Goal: Browse casually: Explore the website without a specific task or goal

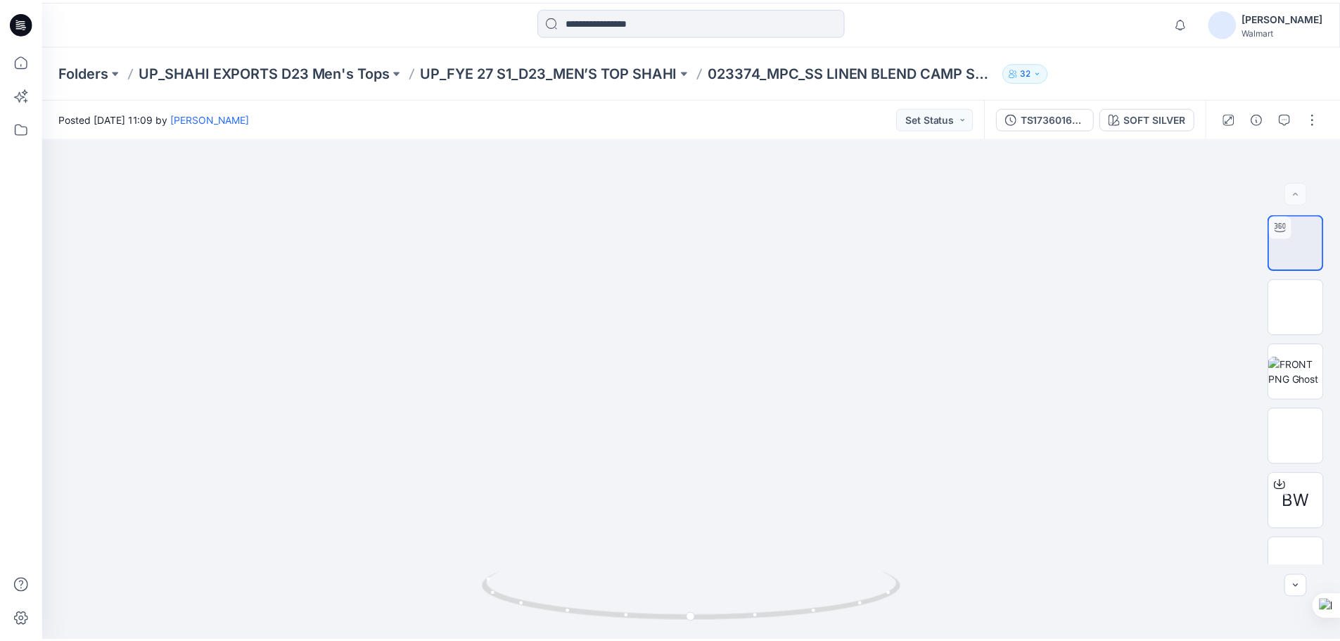
scroll to position [352, 0]
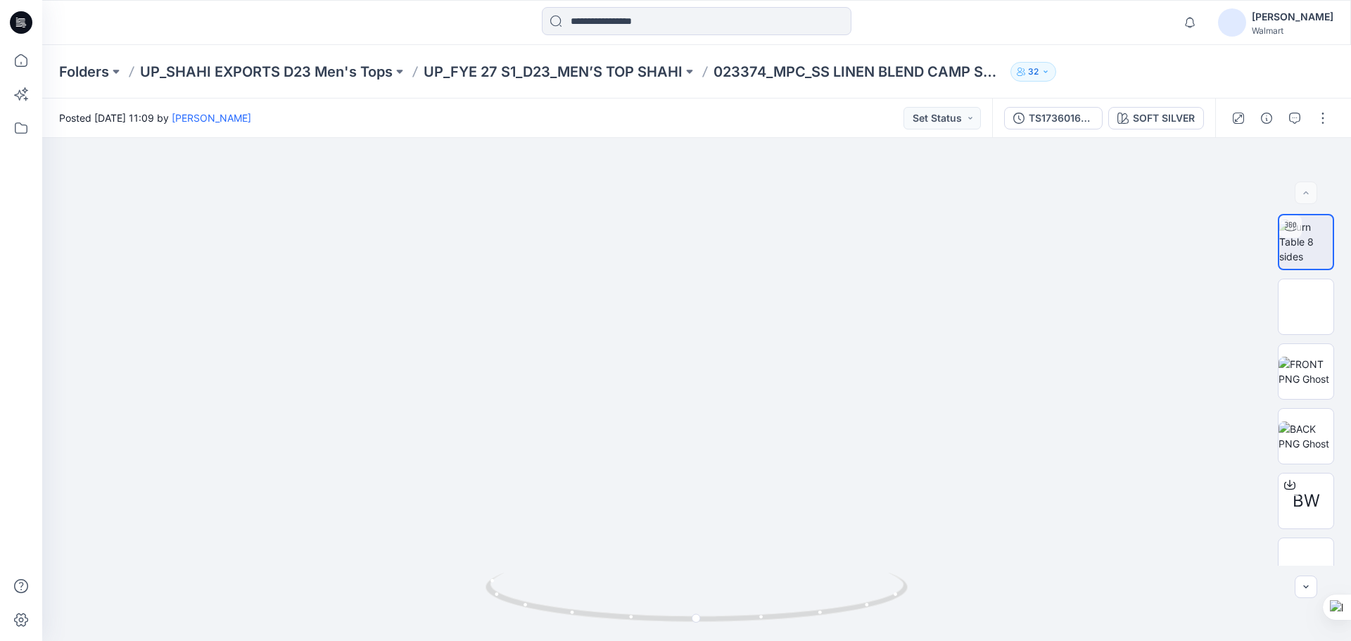
click at [21, 25] on icon at bounding box center [21, 22] width 23 height 23
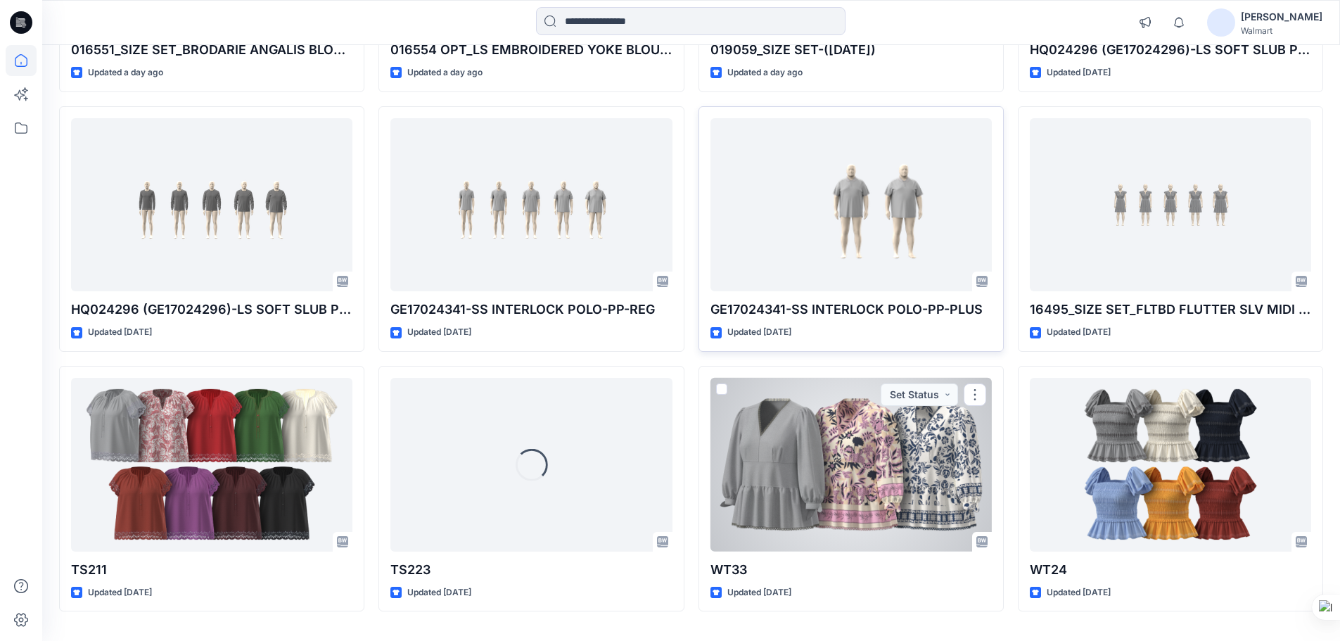
scroll to position [352, 0]
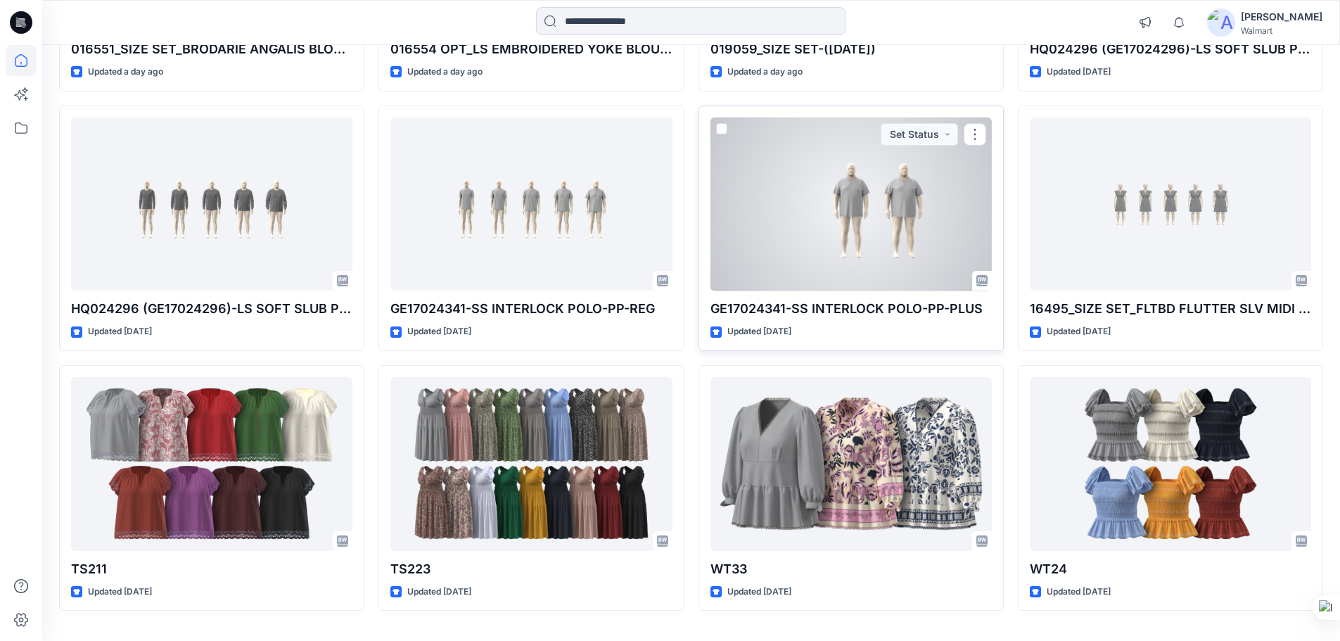
click at [852, 176] on div at bounding box center [851, 204] width 281 height 174
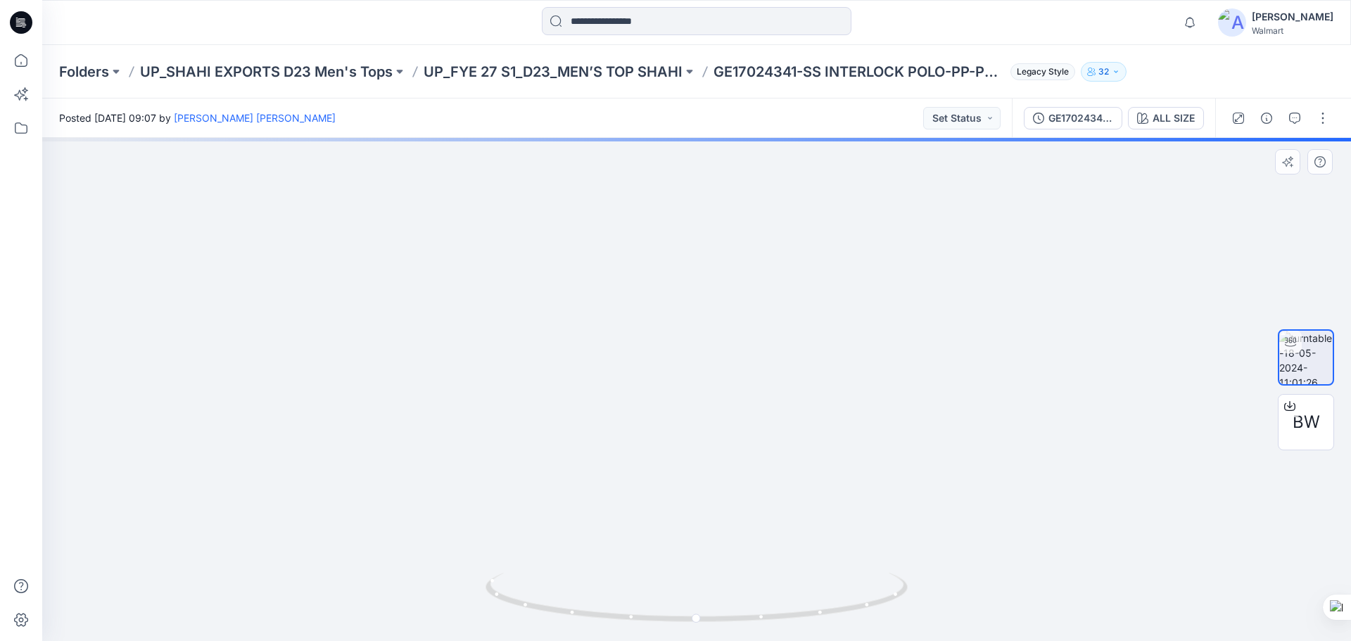
drag, startPoint x: 895, startPoint y: 360, endPoint x: 660, endPoint y: 364, distance: 235.0
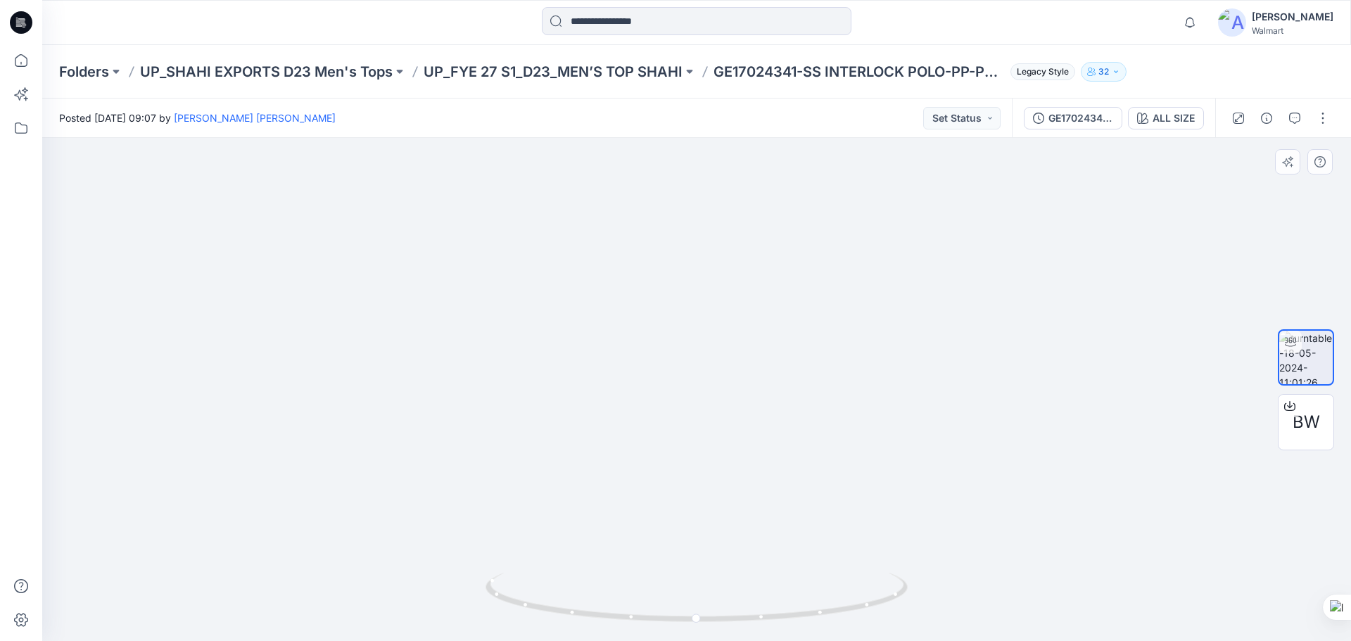
drag, startPoint x: 1055, startPoint y: 322, endPoint x: 1006, endPoint y: 337, distance: 51.6
click at [1006, 337] on img at bounding box center [614, 156] width 1474 height 970
drag, startPoint x: 832, startPoint y: 617, endPoint x: 644, endPoint y: 590, distance: 190.4
click at [647, 592] on icon at bounding box center [698, 599] width 426 height 53
drag, startPoint x: 656, startPoint y: 438, endPoint x: 922, endPoint y: 435, distance: 266.0
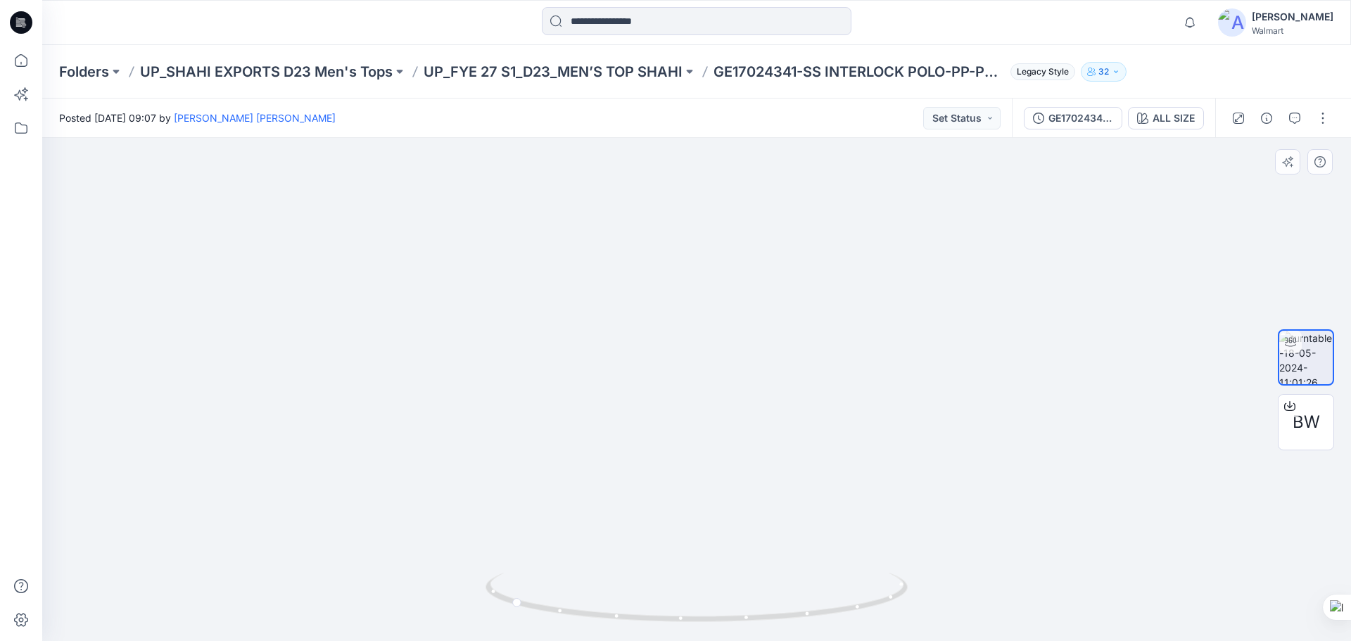
click at [912, 426] on img at bounding box center [779, 140] width 1474 height 1001
drag, startPoint x: 861, startPoint y: 426, endPoint x: 917, endPoint y: 470, distance: 71.6
click at [917, 470] on img at bounding box center [779, 169] width 1474 height 943
drag, startPoint x: 713, startPoint y: 622, endPoint x: 896, endPoint y: 592, distance: 185.3
click at [885, 609] on icon at bounding box center [698, 599] width 426 height 53
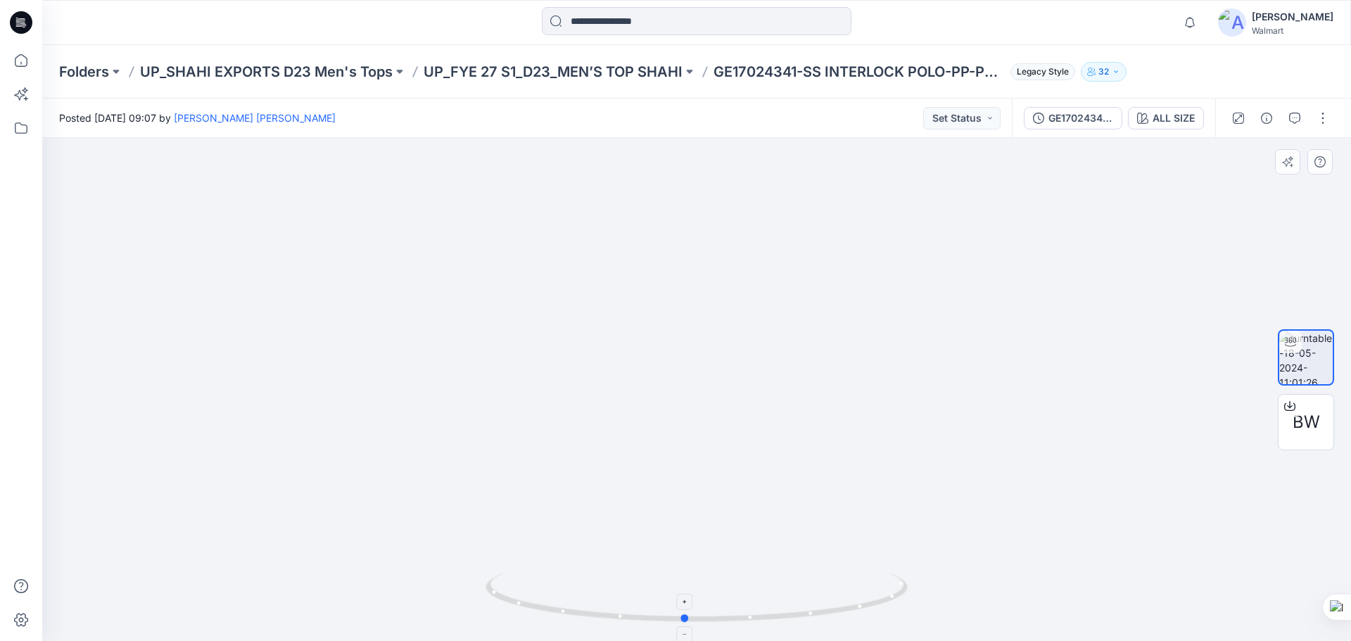
click at [901, 590] on icon at bounding box center [698, 599] width 426 height 53
drag, startPoint x: 828, startPoint y: 620, endPoint x: 846, endPoint y: 551, distance: 71.2
click at [860, 606] on icon at bounding box center [698, 599] width 426 height 53
drag, startPoint x: 753, startPoint y: 469, endPoint x: 588, endPoint y: 459, distance: 165.7
click at [588, 459] on img at bounding box center [614, 163] width 1474 height 955
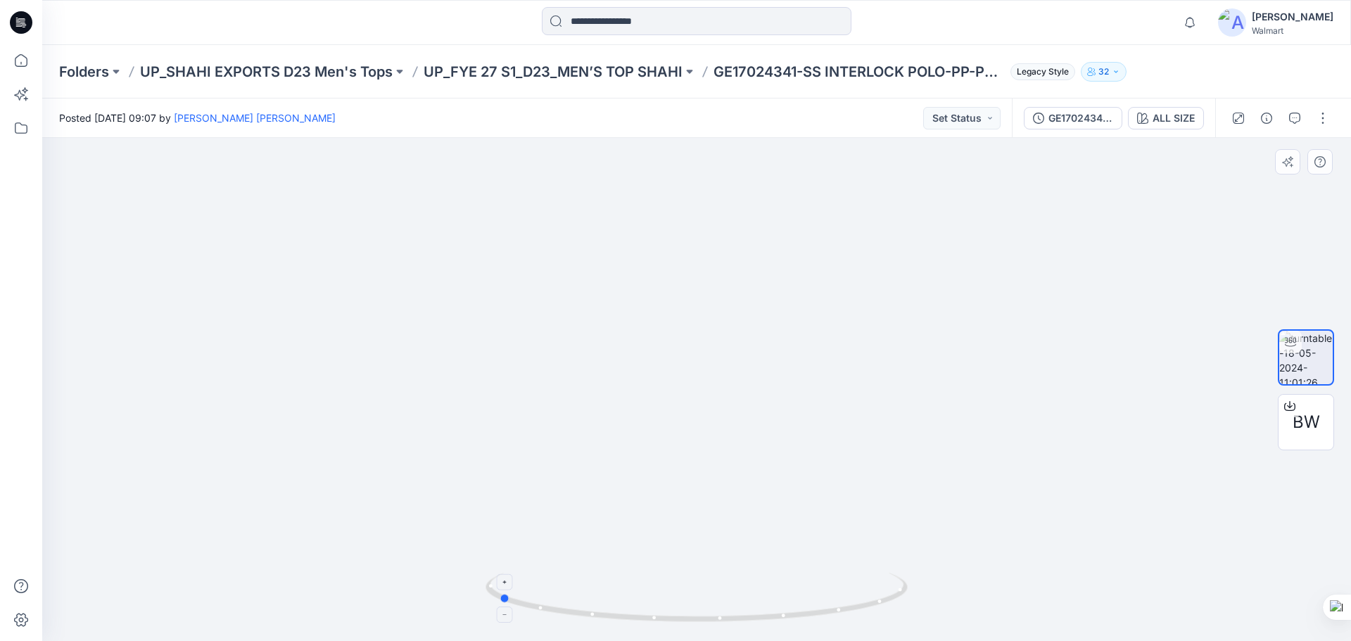
drag, startPoint x: 751, startPoint y: 619, endPoint x: 519, endPoint y: 609, distance: 233.1
click at [519, 609] on icon at bounding box center [698, 599] width 426 height 53
drag, startPoint x: 624, startPoint y: 442, endPoint x: 929, endPoint y: 400, distance: 308.2
click at [929, 400] on img at bounding box center [779, 132] width 1474 height 1017
drag, startPoint x: 814, startPoint y: 406, endPoint x: 813, endPoint y: 552, distance: 146.3
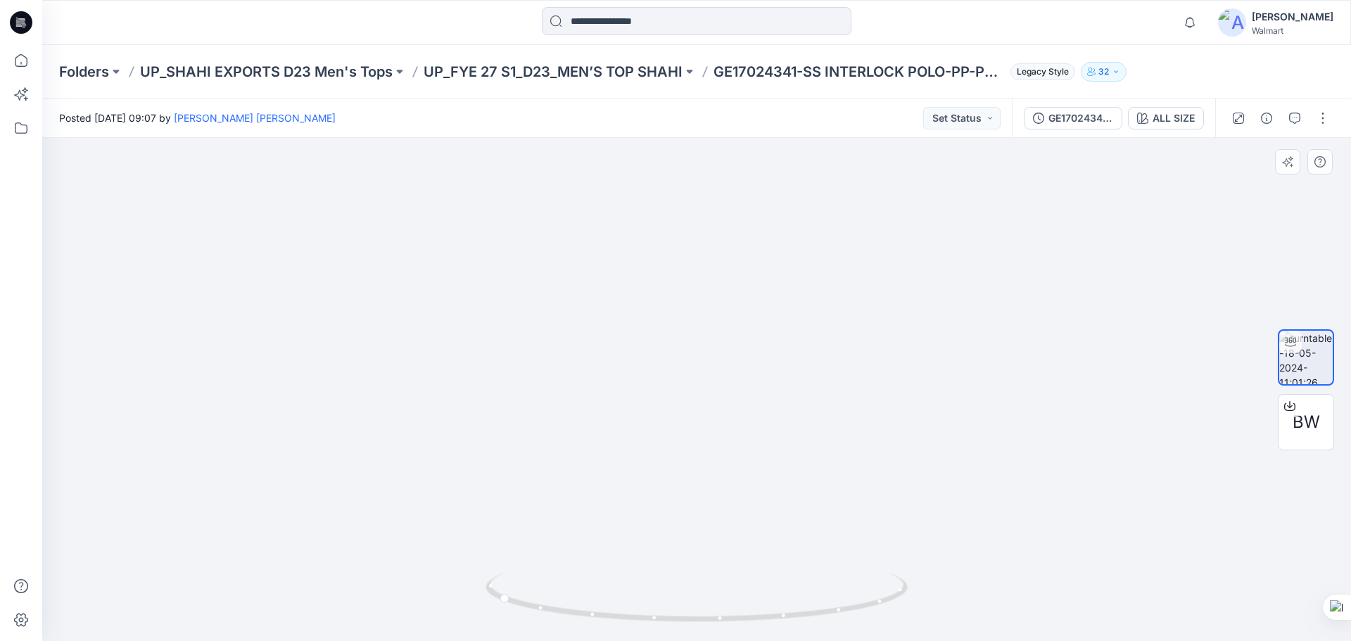
click at [816, 560] on img at bounding box center [973, 108] width 1862 height 1064
drag, startPoint x: 761, startPoint y: 474, endPoint x: 856, endPoint y: 462, distance: 96.5
click at [856, 462] on img at bounding box center [876, 142] width 1668 height 998
drag, startPoint x: 746, startPoint y: 440, endPoint x: 707, endPoint y: 443, distance: 39.5
click at [707, 443] on img at bounding box center [1031, 59] width 2056 height 1163
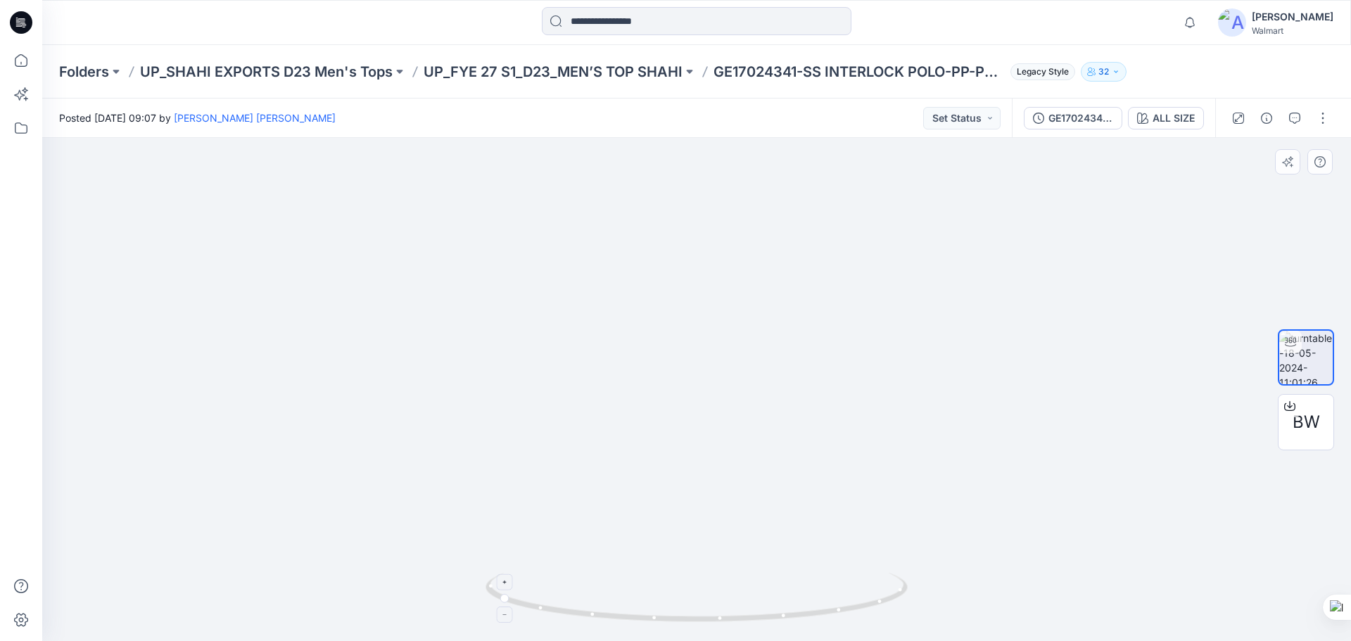
drag, startPoint x: 719, startPoint y: 442, endPoint x: 718, endPoint y: 618, distance: 175.9
click at [718, 618] on div at bounding box center [696, 389] width 1309 height 503
click at [739, 609] on icon at bounding box center [698, 599] width 426 height 53
click at [743, 588] on icon at bounding box center [698, 599] width 426 height 53
click at [725, 622] on icon at bounding box center [698, 599] width 426 height 53
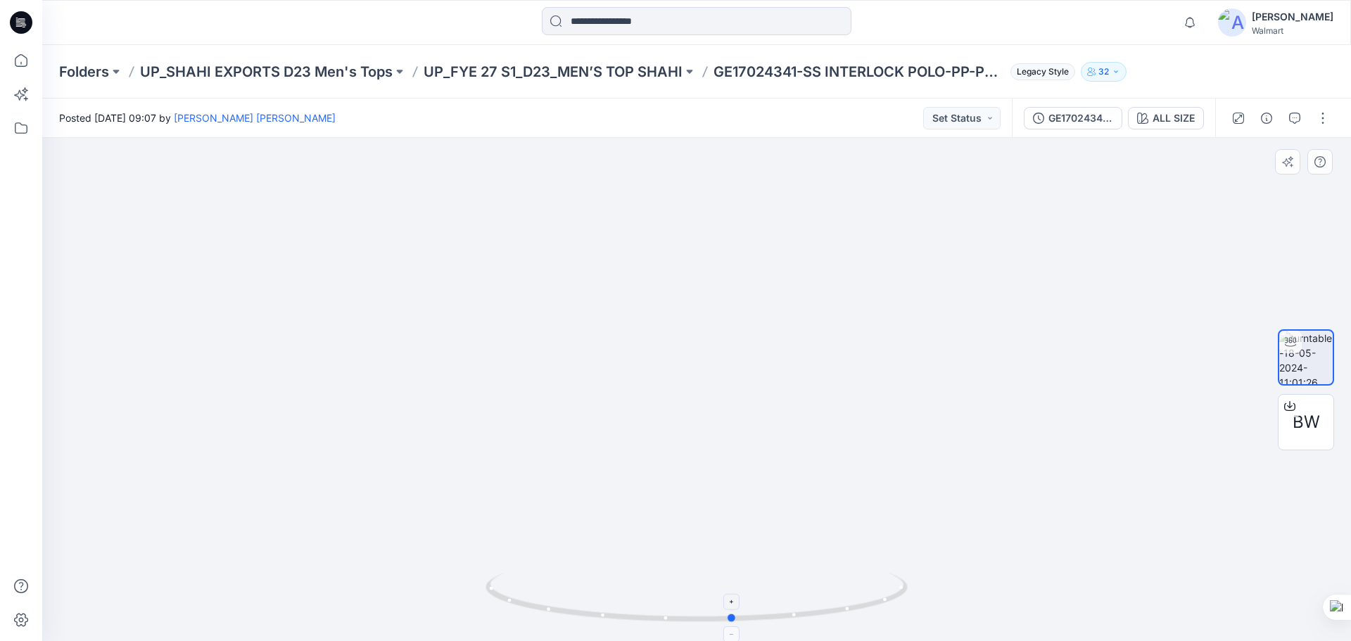
drag, startPoint x: 519, startPoint y: 604, endPoint x: 846, endPoint y: 590, distance: 328.1
click at [737, 625] on icon at bounding box center [698, 599] width 426 height 53
drag, startPoint x: 1015, startPoint y: 476, endPoint x: 457, endPoint y: 398, distance: 563.3
click at [459, 398] on img at bounding box center [482, 104] width 2056 height 1073
drag, startPoint x: 772, startPoint y: 417, endPoint x: 710, endPoint y: 425, distance: 63.1
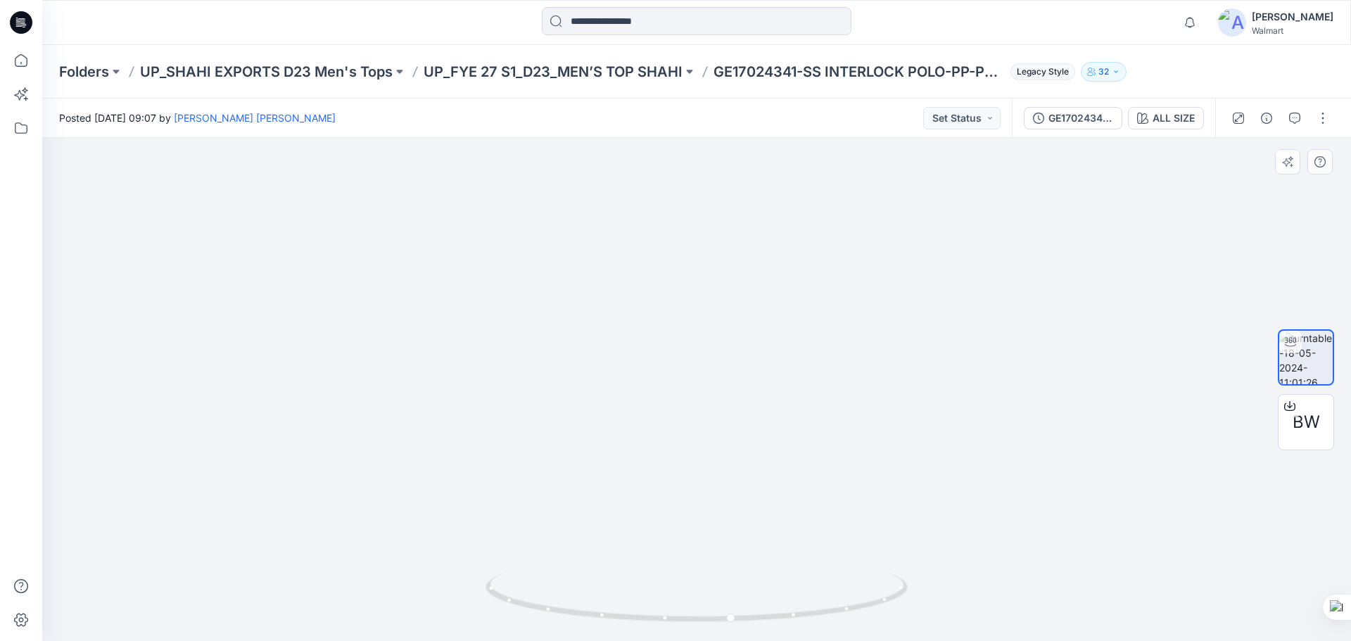
click at [710, 425] on img at bounding box center [384, 108] width 2056 height 1064
drag, startPoint x: 786, startPoint y: 447, endPoint x: 756, endPoint y: 450, distance: 30.4
click at [756, 450] on img at bounding box center [420, 144] width 1862 height 993
drag, startPoint x: 869, startPoint y: 450, endPoint x: 725, endPoint y: 450, distance: 144.2
click at [725, 450] on img at bounding box center [614, 215] width 1474 height 852
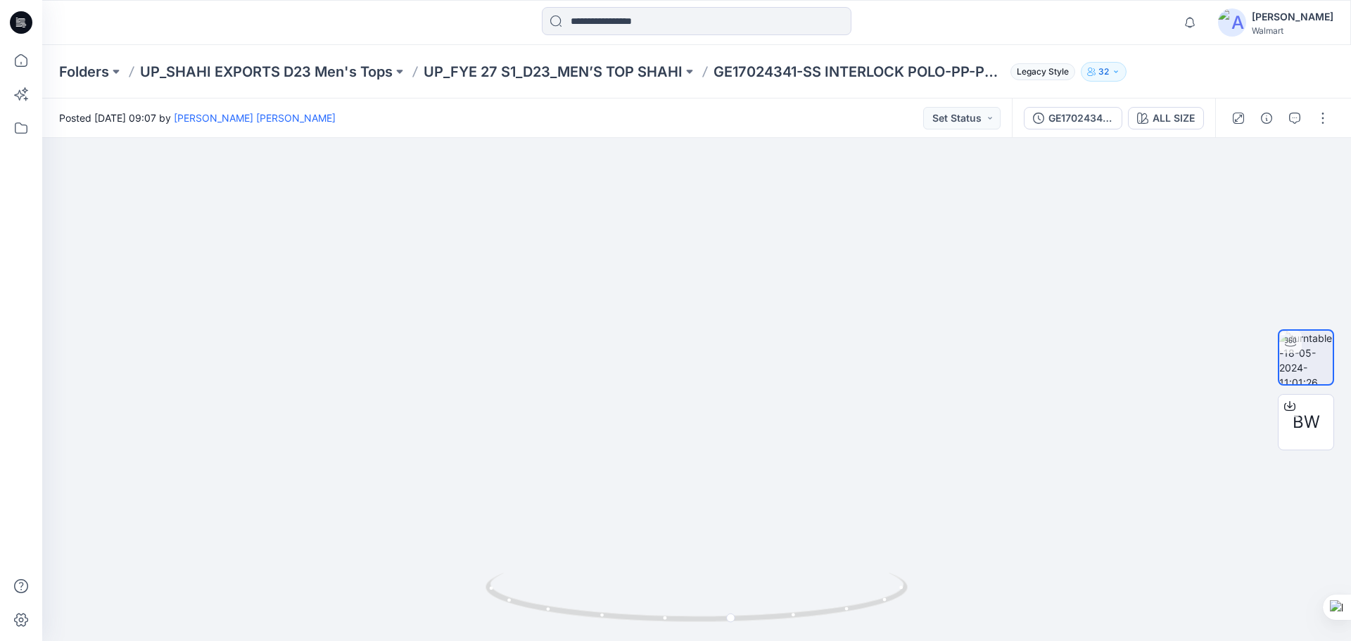
click at [23, 18] on icon at bounding box center [21, 22] width 23 height 23
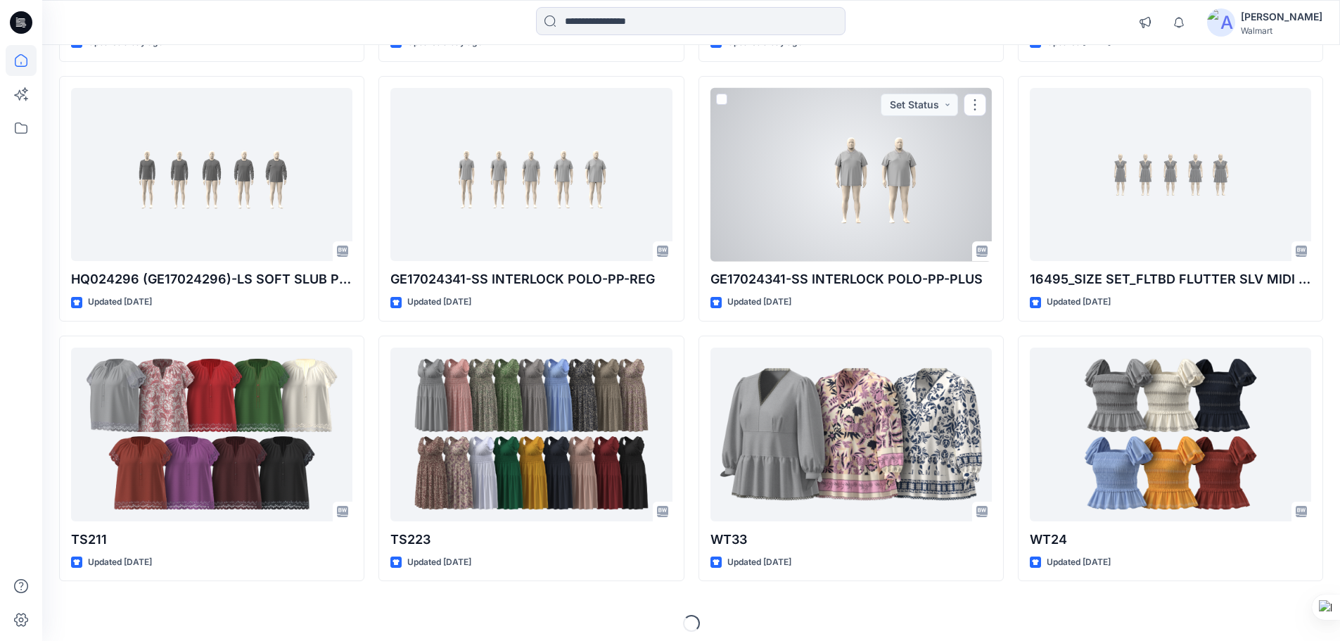
scroll to position [389, 0]
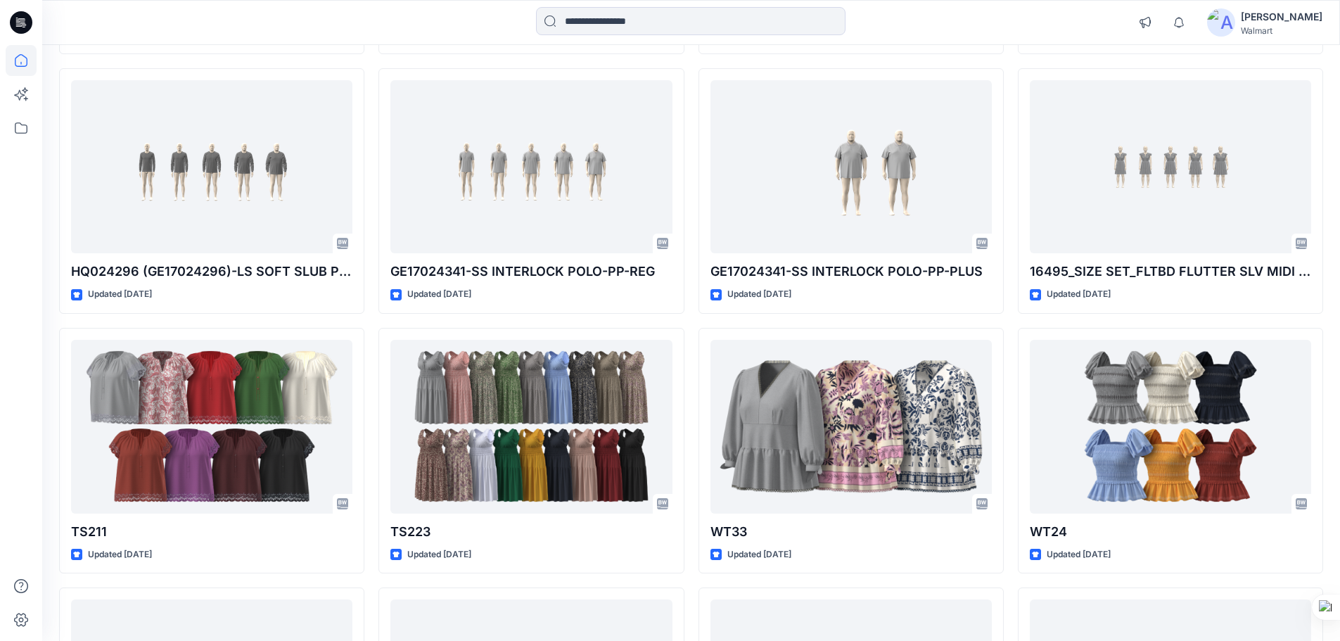
click at [15, 27] on icon at bounding box center [21, 22] width 23 height 23
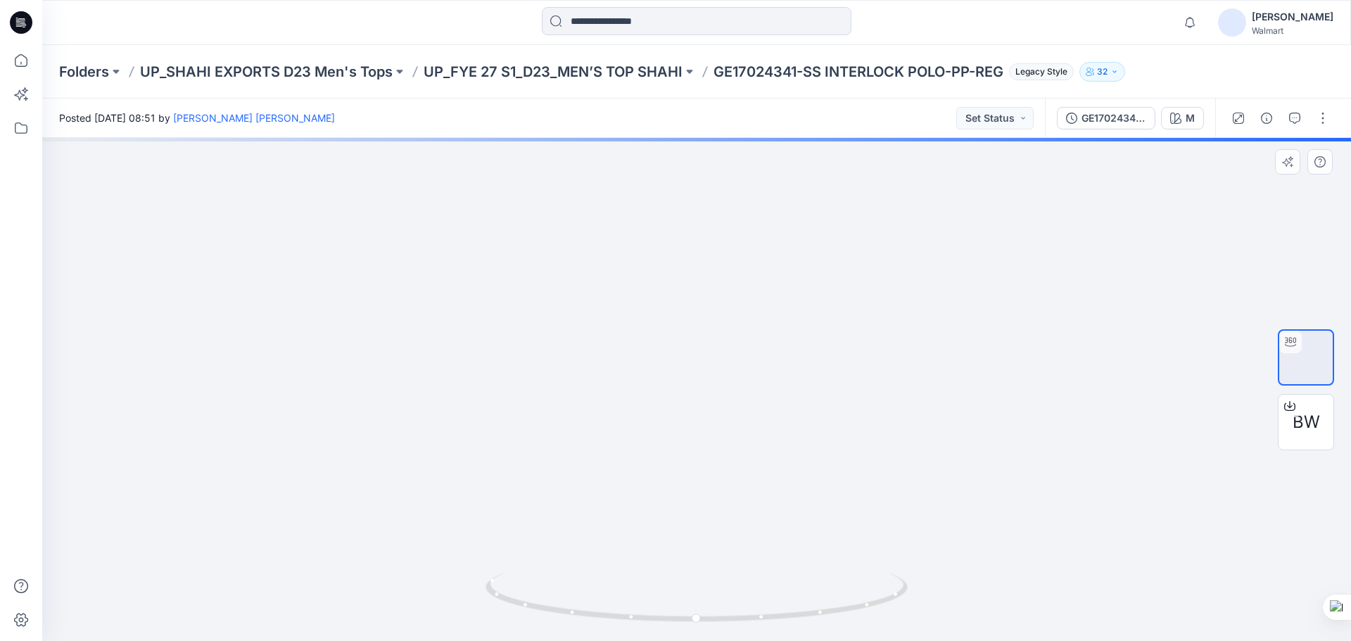
drag, startPoint x: 717, startPoint y: 443, endPoint x: 792, endPoint y: 436, distance: 75.5
drag, startPoint x: 831, startPoint y: 612, endPoint x: 659, endPoint y: 614, distance: 171.7
click at [659, 614] on icon at bounding box center [698, 599] width 426 height 53
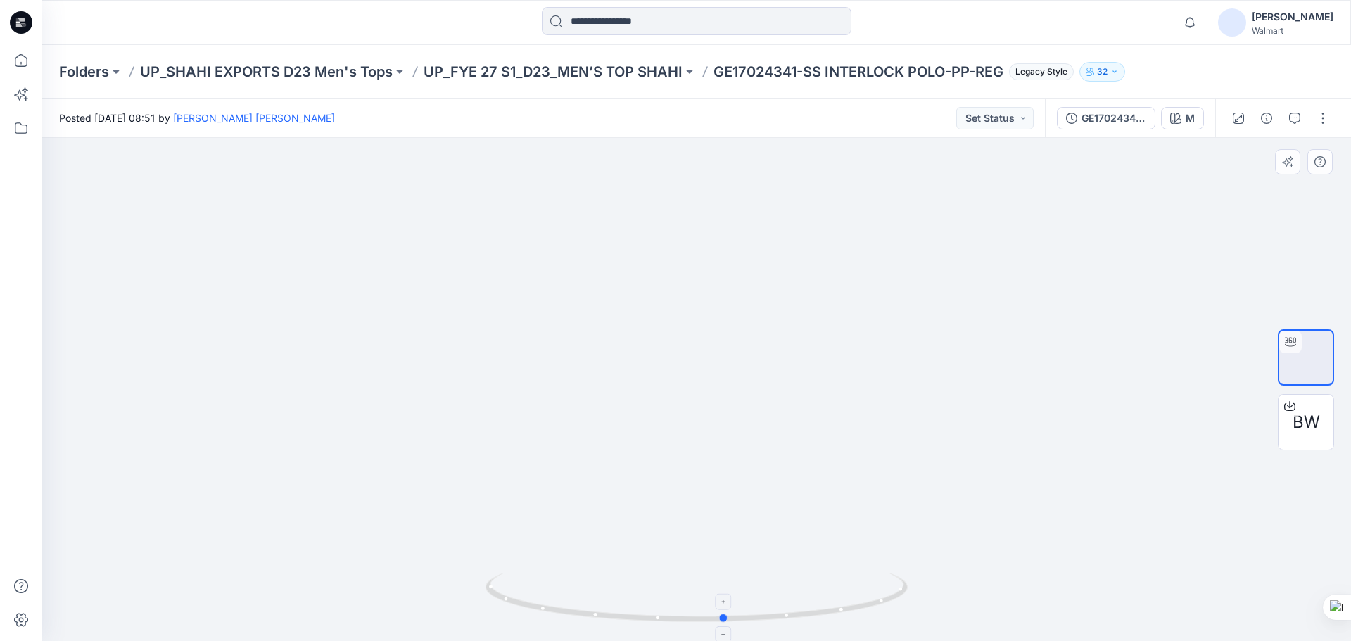
drag, startPoint x: 749, startPoint y: 621, endPoint x: 526, endPoint y: 601, distance: 223.3
click at [526, 601] on icon at bounding box center [698, 599] width 426 height 53
drag, startPoint x: 1007, startPoint y: 454, endPoint x: 339, endPoint y: 459, distance: 668.4
drag, startPoint x: 922, startPoint y: 441, endPoint x: 852, endPoint y: 530, distance: 113.3
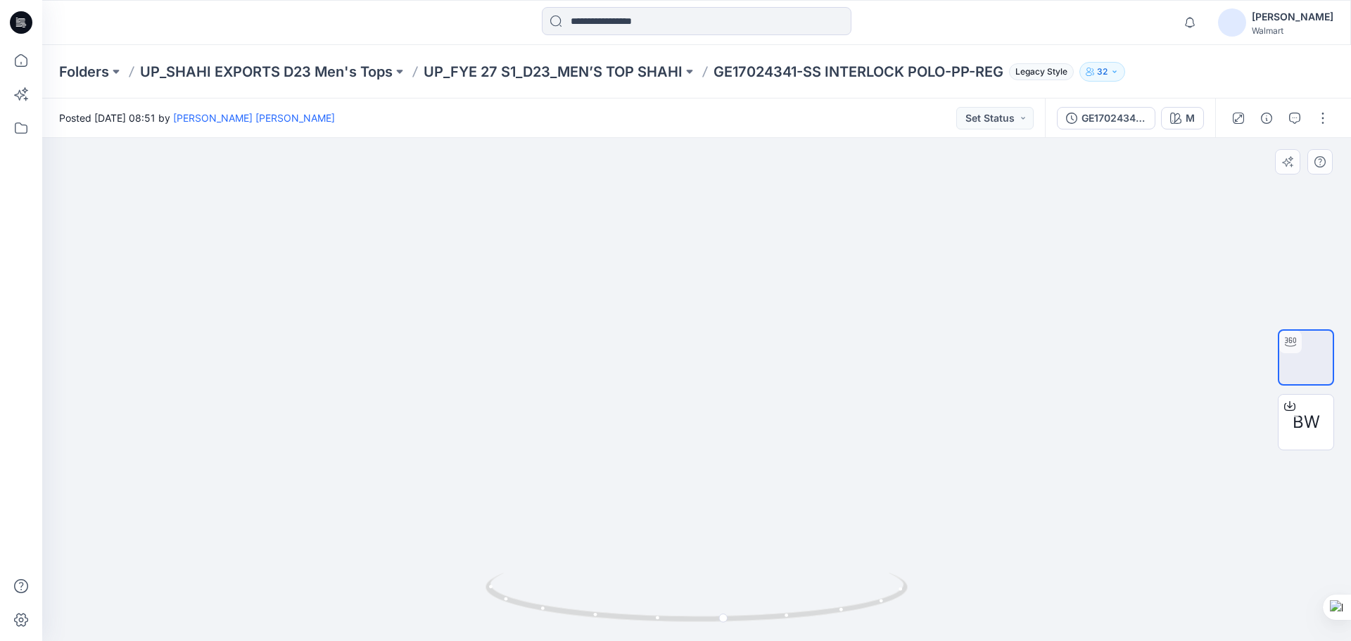
drag, startPoint x: 663, startPoint y: 500, endPoint x: 718, endPoint y: 498, distance: 54.9
drag, startPoint x: 680, startPoint y: 494, endPoint x: 914, endPoint y: 494, distance: 233.6
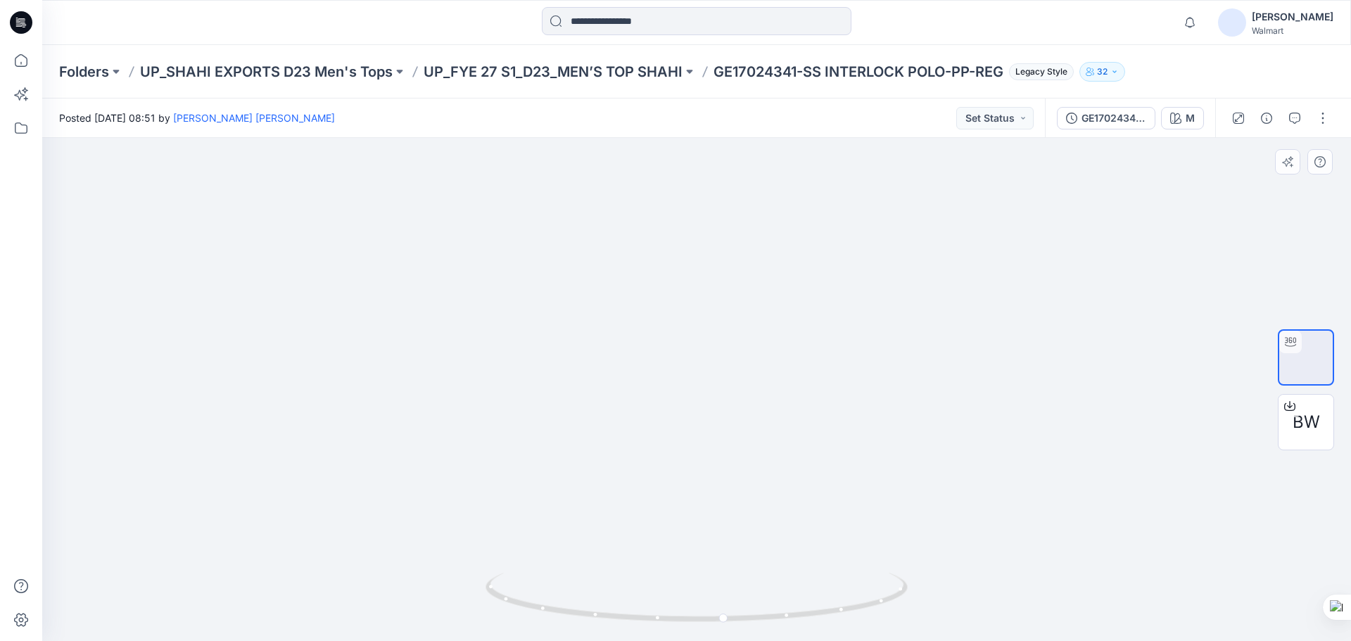
drag, startPoint x: 761, startPoint y: 494, endPoint x: 770, endPoint y: 502, distance: 12.0
drag, startPoint x: 434, startPoint y: 497, endPoint x: 694, endPoint y: 477, distance: 260.4
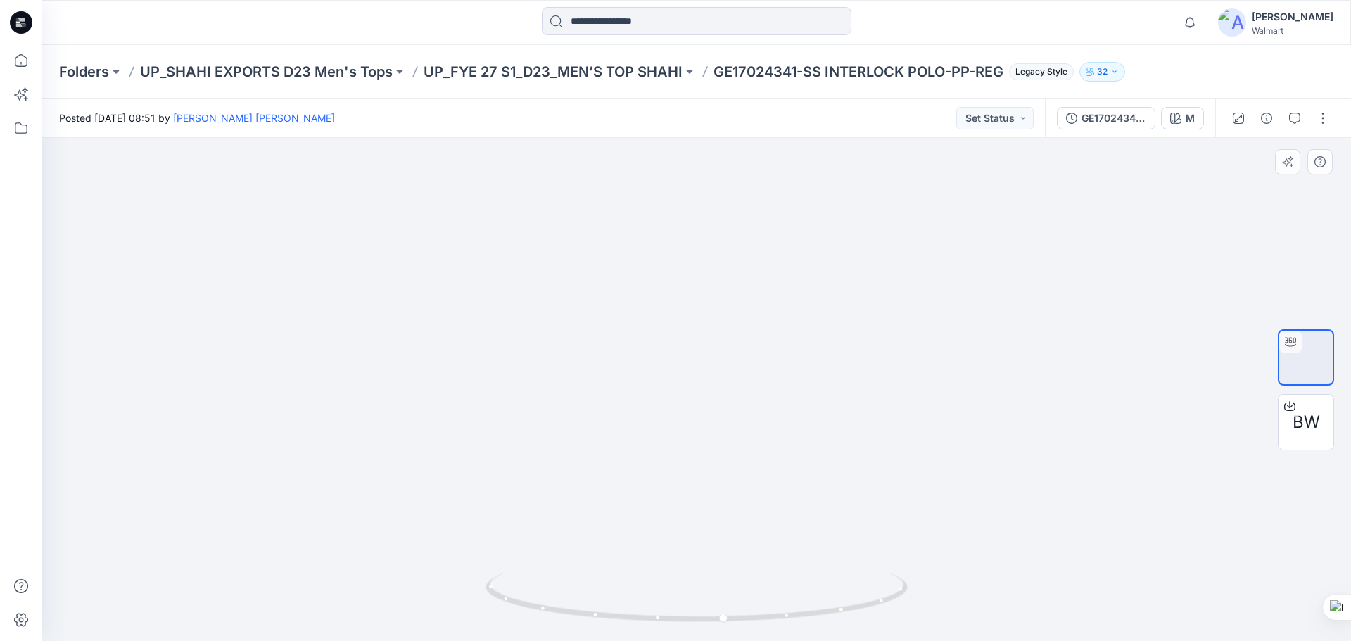
drag, startPoint x: 399, startPoint y: 482, endPoint x: 554, endPoint y: 482, distance: 154.8
drag, startPoint x: 730, startPoint y: 385, endPoint x: 738, endPoint y: 466, distance: 82.0
drag, startPoint x: 727, startPoint y: 623, endPoint x: 739, endPoint y: 616, distance: 13.9
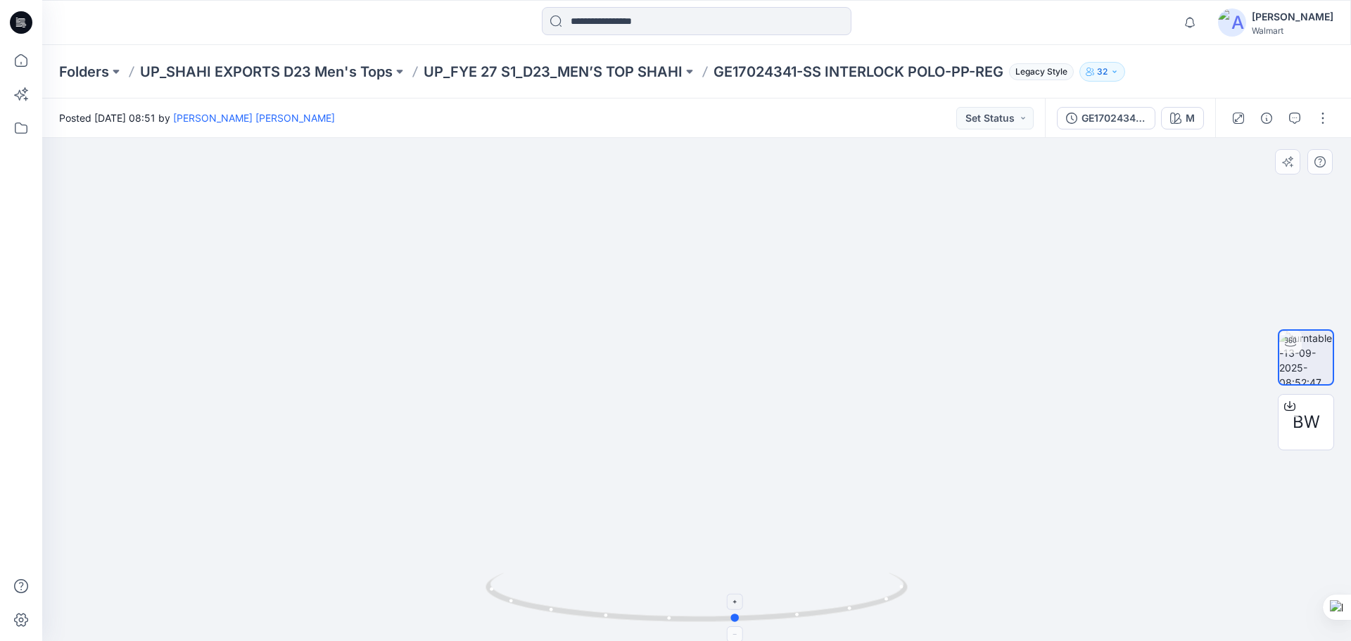
click at [739, 616] on icon at bounding box center [698, 599] width 426 height 53
click at [16, 18] on icon at bounding box center [17, 18] width 2 height 1
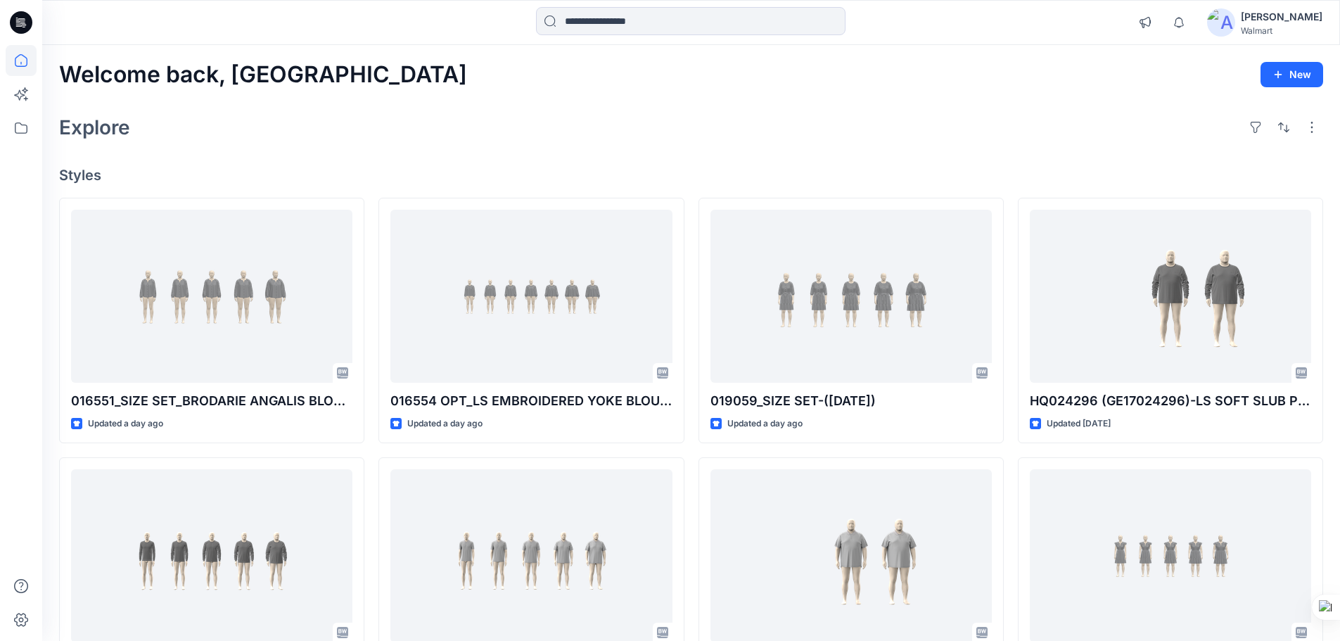
drag, startPoint x: 8, startPoint y: 21, endPoint x: 32, endPoint y: 1, distance: 31.0
click at [11, 21] on div at bounding box center [21, 22] width 45 height 45
